Goal: Download file/media

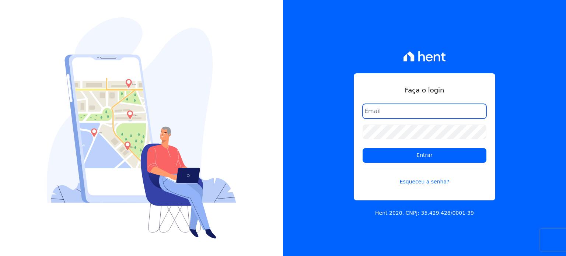
type input "[EMAIL_ADDRESS][DOMAIN_NAME]"
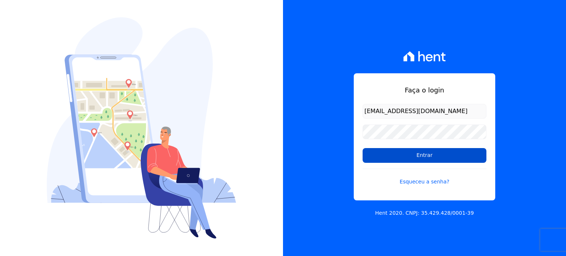
click at [417, 150] on input "Entrar" at bounding box center [425, 155] width 124 height 15
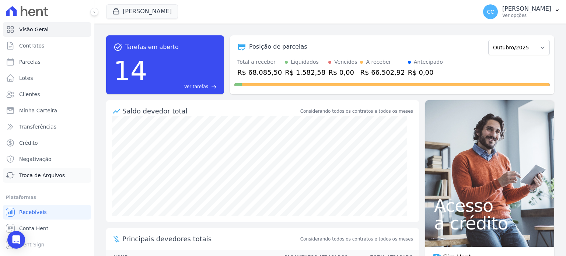
click at [12, 176] on icon at bounding box center [10, 175] width 9 height 9
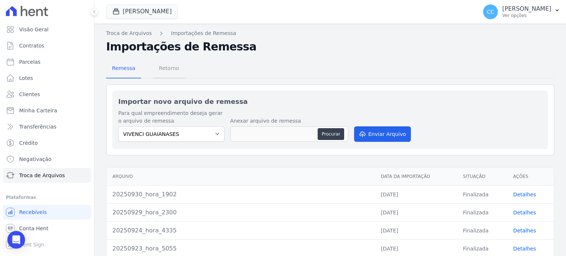
click at [174, 64] on span "Retorno" at bounding box center [168, 68] width 29 height 15
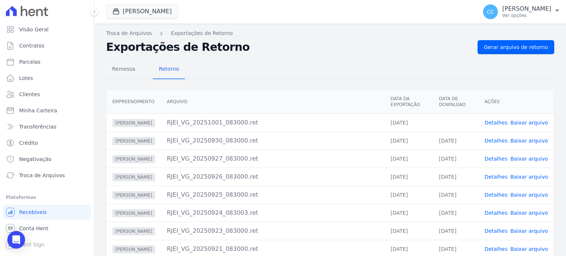
click at [536, 126] on td "Detalhes Baixar arquivo" at bounding box center [516, 122] width 75 height 18
click at [527, 120] on link "Baixar arquivo" at bounding box center [529, 123] width 38 height 6
click at [148, 10] on button "Vivenci Guaianases" at bounding box center [142, 11] width 72 height 14
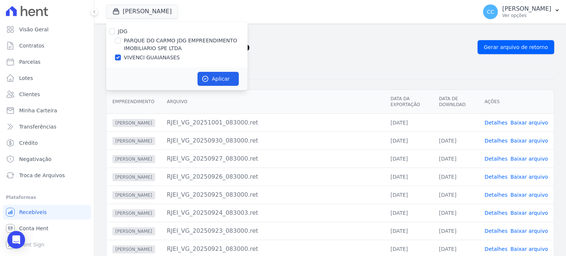
click at [132, 41] on label "PARQUE DO CARMO JDG EMPREENDIMENTO IMOBILIARIO SPE LTDA" at bounding box center [186, 44] width 124 height 15
click at [121, 41] on input "PARQUE DO CARMO JDG EMPREENDIMENTO IMOBILIARIO SPE LTDA" at bounding box center [118, 41] width 6 height 6
checkbox input "true"
click at [136, 55] on label "VIVENCI GUAIANASES" at bounding box center [152, 58] width 56 height 8
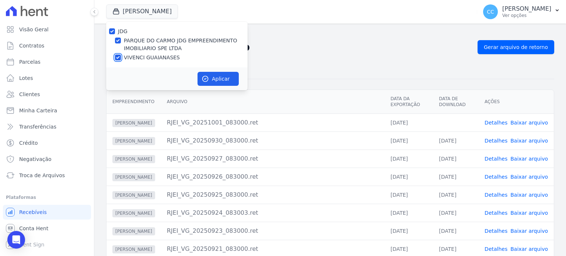
click at [121, 55] on input "VIVENCI GUAIANASES" at bounding box center [118, 58] width 6 height 6
checkbox input "false"
click at [208, 73] on button "Aplicar" at bounding box center [217, 79] width 41 height 14
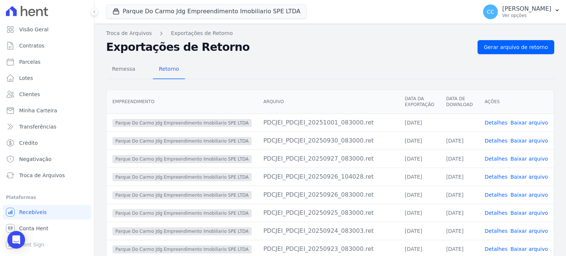
click at [529, 124] on link "Baixar arquivo" at bounding box center [529, 123] width 38 height 6
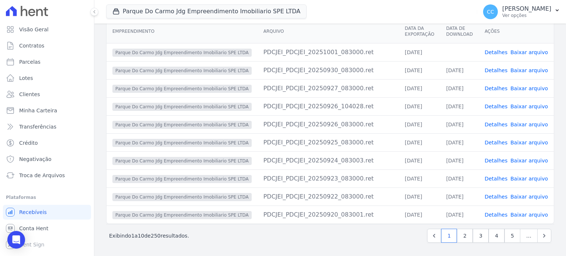
scroll to position [71, 0]
